Goal: Information Seeking & Learning: Learn about a topic

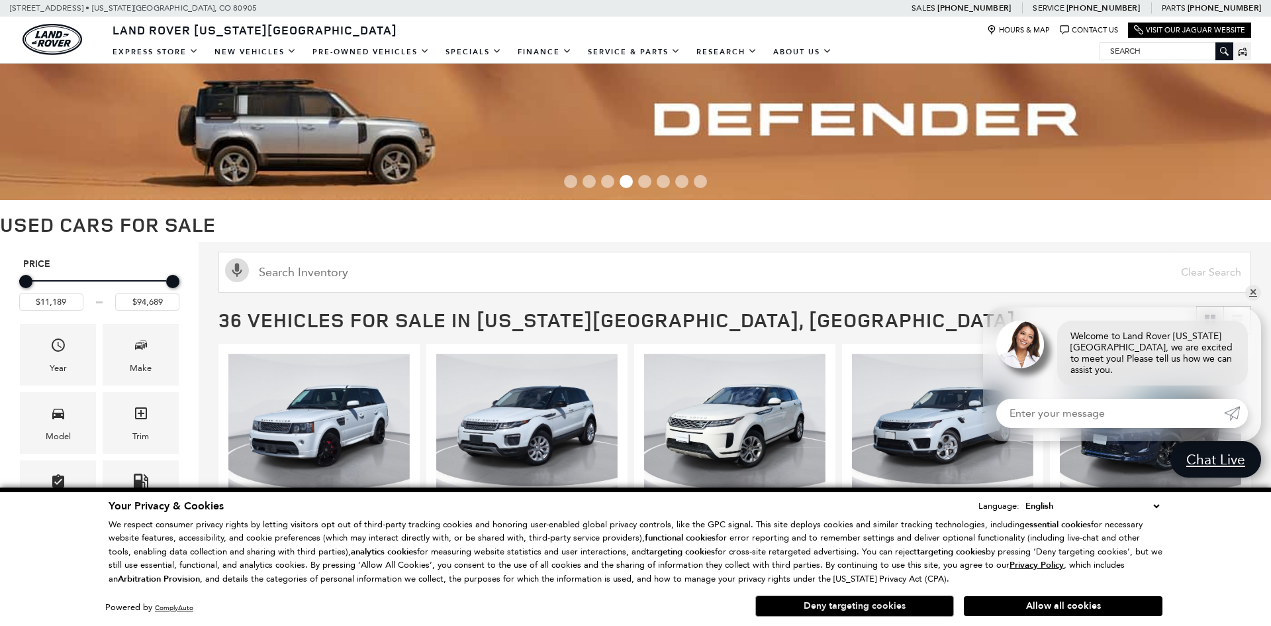
click at [861, 606] on button "Deny targeting cookies" at bounding box center [854, 605] width 199 height 21
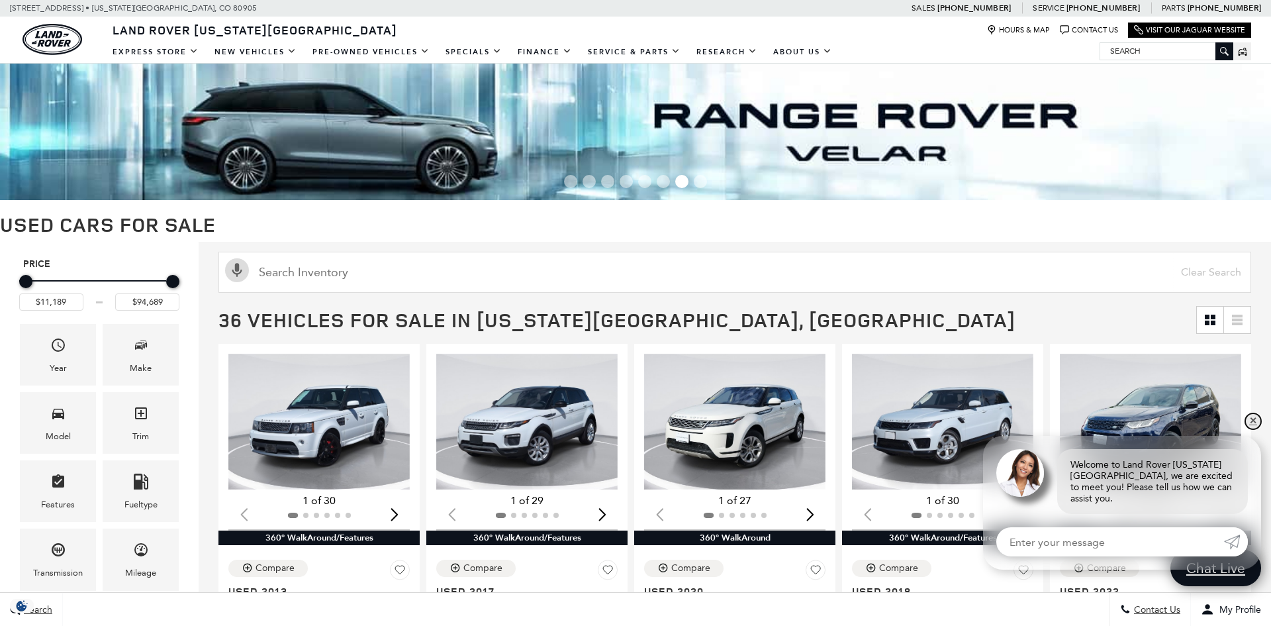
click at [1257, 429] on link "✕" at bounding box center [1253, 421] width 16 height 16
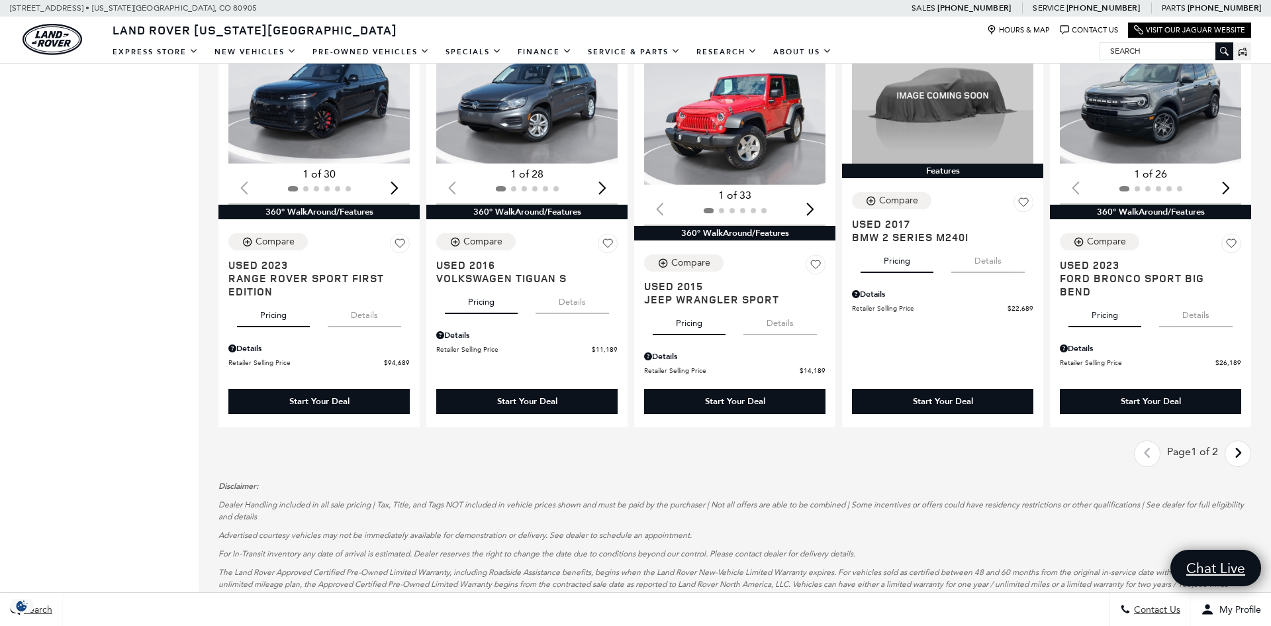
scroll to position [1606, 0]
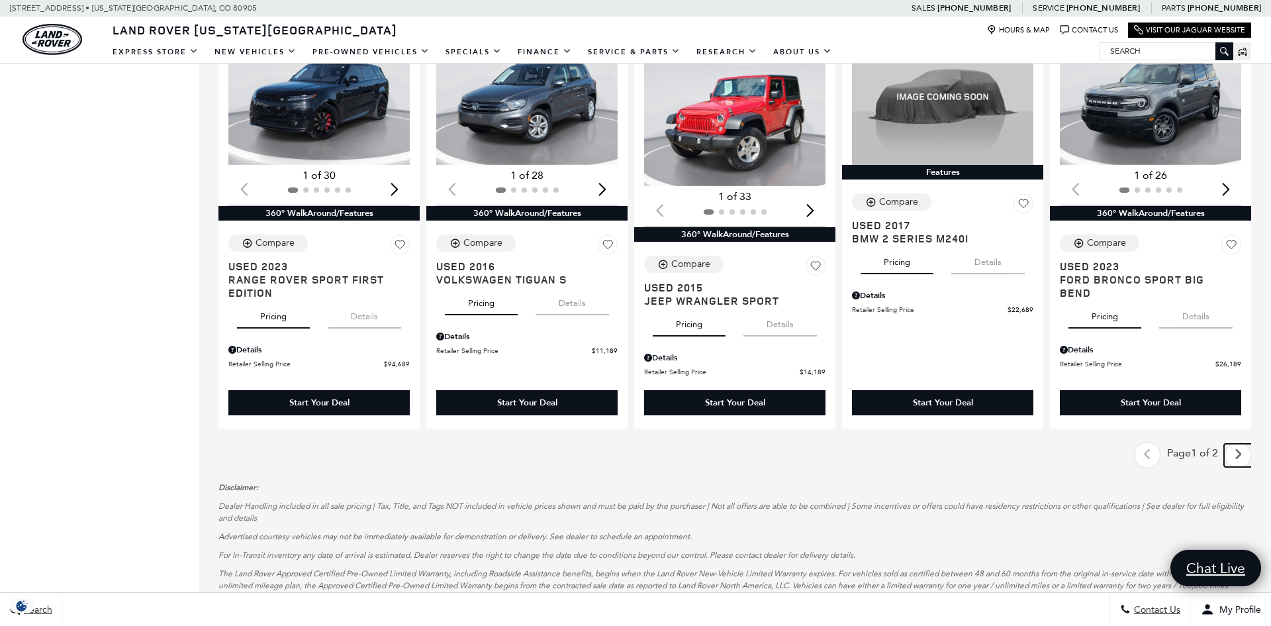
click at [1239, 456] on icon "next page" at bounding box center [1238, 454] width 9 height 21
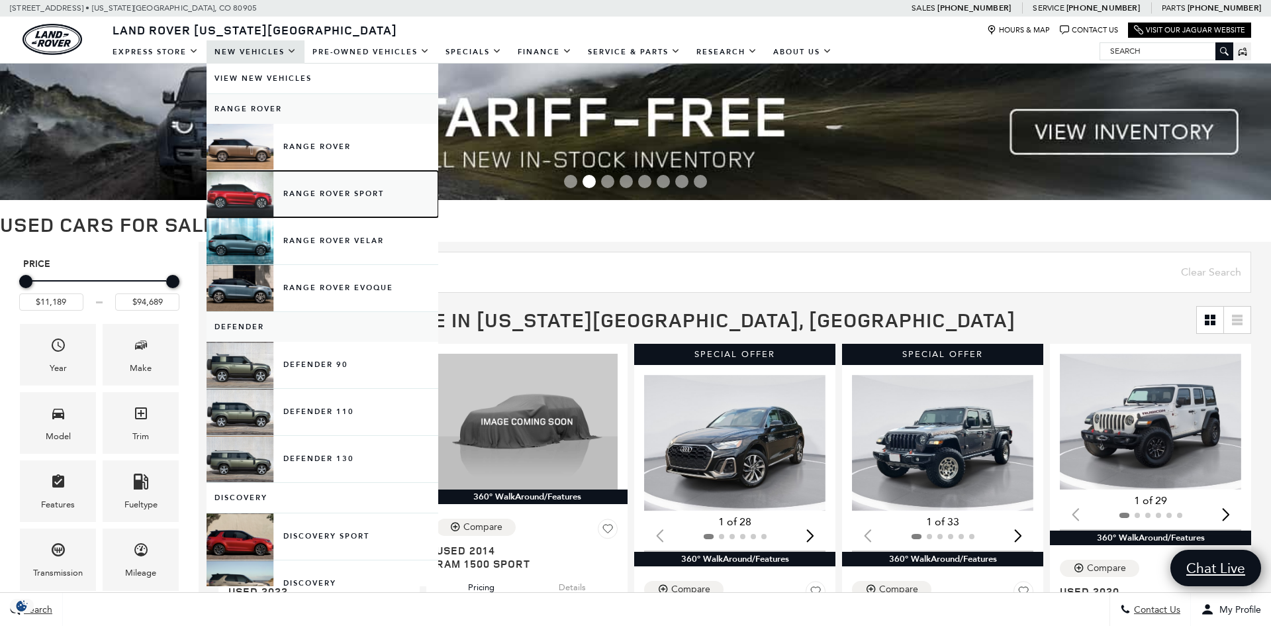
click at [312, 195] on link "Range Rover Sport" at bounding box center [323, 194] width 232 height 46
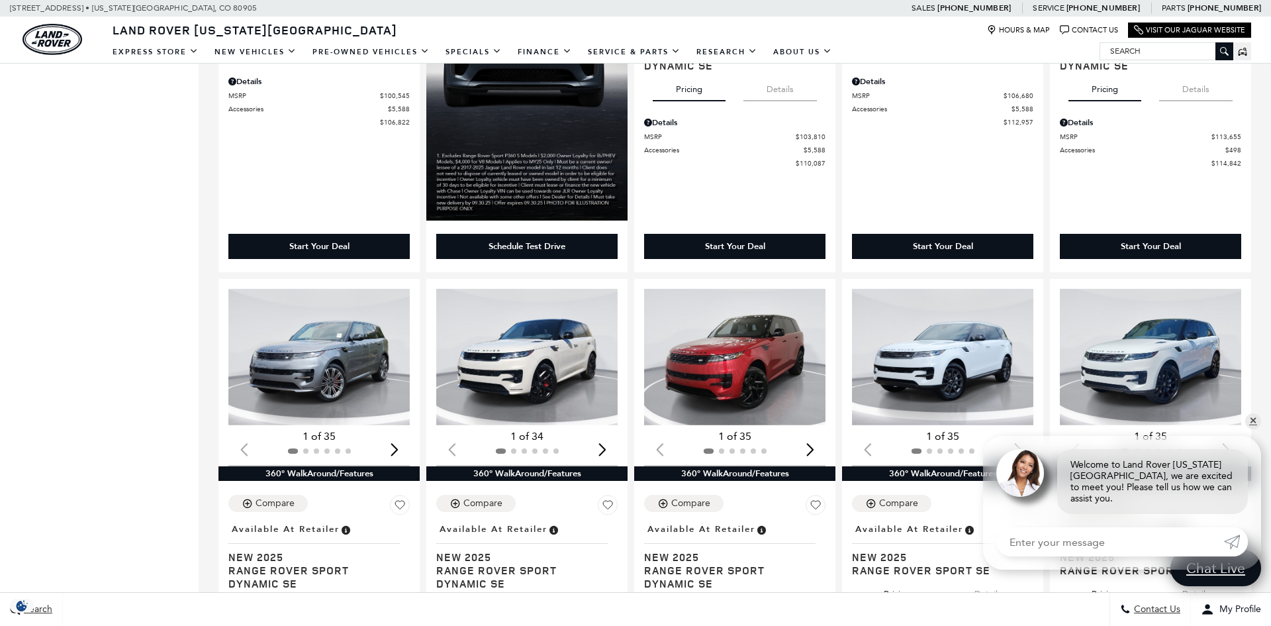
scroll to position [1653, 0]
